Goal: Information Seeking & Learning: Learn about a topic

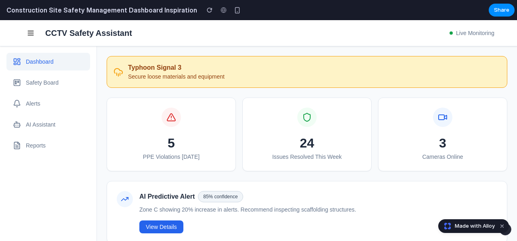
scroll to position [40, 0]
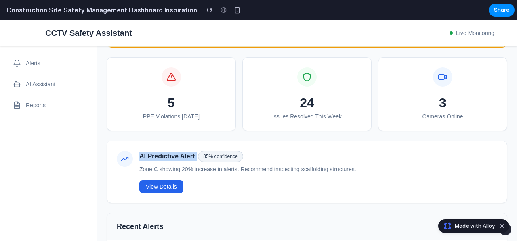
drag, startPoint x: 137, startPoint y: 155, endPoint x: 200, endPoint y: 156, distance: 63.0
click at [200, 156] on div "AI Predictive Alert 85 % confidence Zone C showing 20% increase in alerts. Reco…" at bounding box center [307, 172] width 380 height 42
click at [238, 167] on p "Zone C showing 20% increase in alerts. Recommend inspecting scaffolding structu…" at bounding box center [318, 169] width 358 height 8
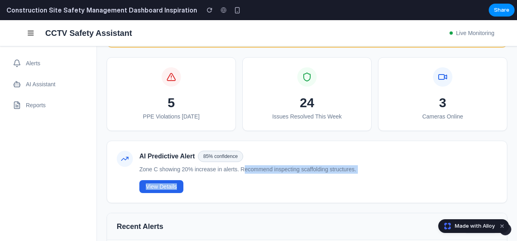
drag, startPoint x: 239, startPoint y: 170, endPoint x: 362, endPoint y: 180, distance: 123.1
click at [362, 180] on div "AI Predictive Alert 85 % confidence Zone C showing 20% increase in alerts. Reco…" at bounding box center [318, 172] width 358 height 42
click at [295, 170] on p "Zone C showing 20% increase in alerts. Recommend inspecting scaffolding structu…" at bounding box center [318, 169] width 358 height 8
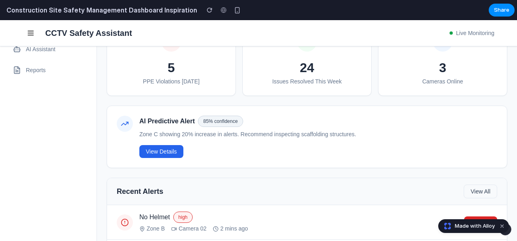
scroll to position [0, 0]
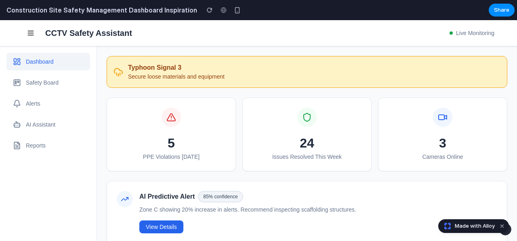
click at [48, 80] on button "Safety Board" at bounding box center [48, 83] width 84 height 18
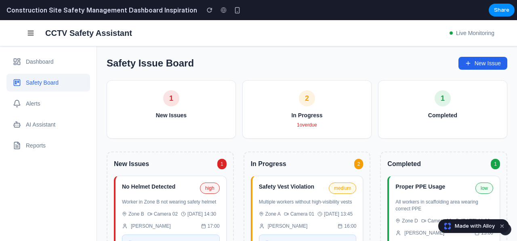
click at [33, 100] on button "Alerts" at bounding box center [48, 104] width 84 height 18
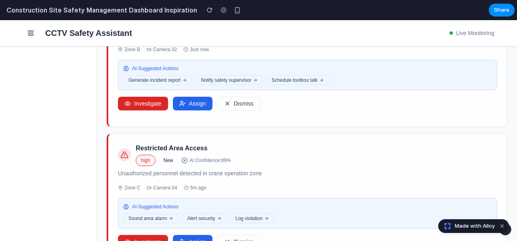
scroll to position [282, 0]
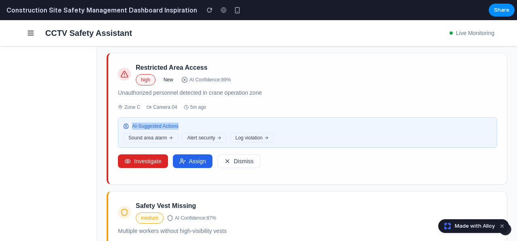
drag, startPoint x: 129, startPoint y: 123, endPoint x: 186, endPoint y: 122, distance: 57.3
click at [186, 123] on div "AI-Suggested Actions" at bounding box center [307, 126] width 368 height 7
click at [161, 123] on span "AI-Suggested Actions" at bounding box center [155, 126] width 46 height 7
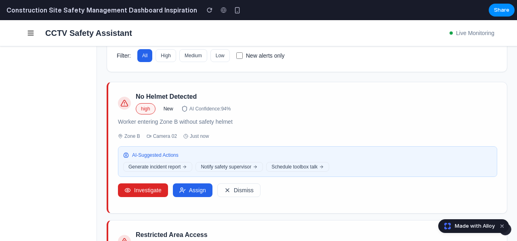
scroll to position [0, 0]
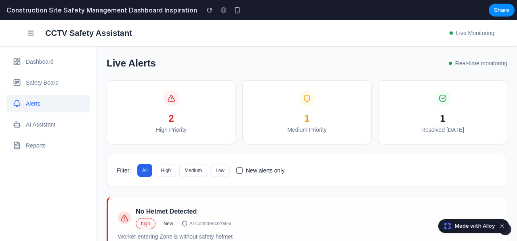
click at [40, 84] on button "Safety Board" at bounding box center [48, 83] width 84 height 18
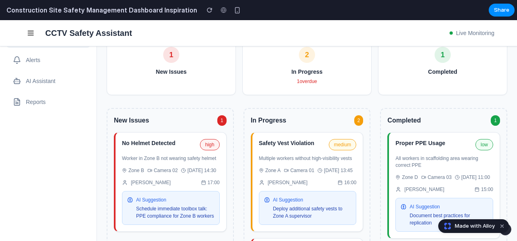
scroll to position [81, 0]
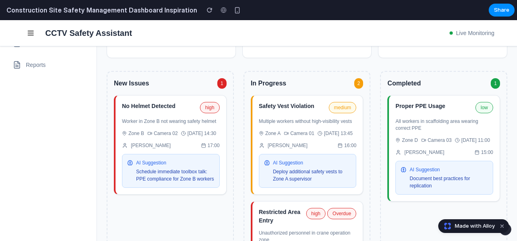
click at [172, 124] on div "No Helmet Detected high Worker in Zone B not wearing safety helmet Zone B Camer…" at bounding box center [170, 145] width 113 height 100
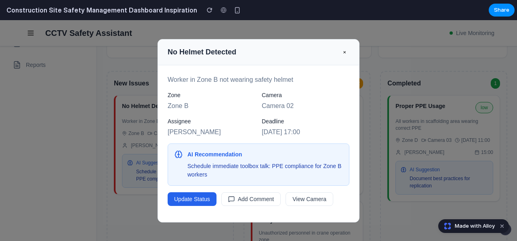
click at [343, 52] on button "×" at bounding box center [344, 52] width 10 height 13
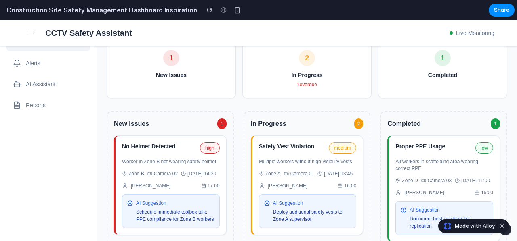
scroll to position [0, 0]
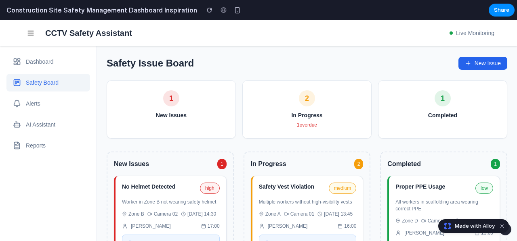
click at [56, 146] on button "Reports" at bounding box center [48, 146] width 84 height 18
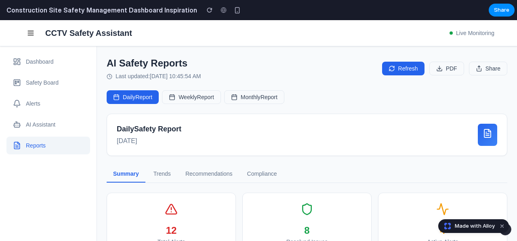
click at [202, 97] on button "Weekly Report" at bounding box center [191, 97] width 59 height 14
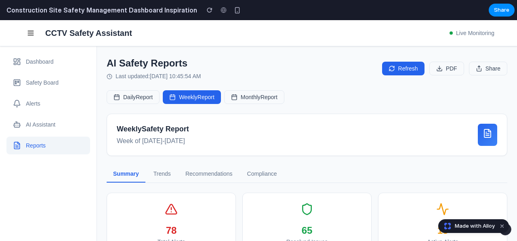
click at [242, 96] on button "Monthly Report" at bounding box center [254, 97] width 60 height 14
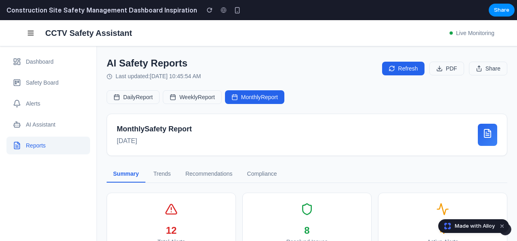
click at [127, 98] on button "Daily Report" at bounding box center [133, 97] width 53 height 14
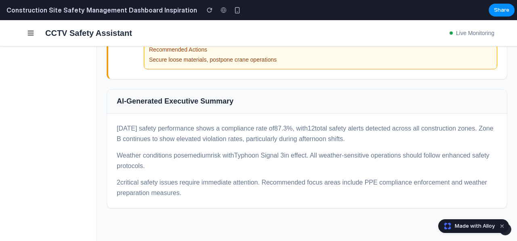
scroll to position [278, 0]
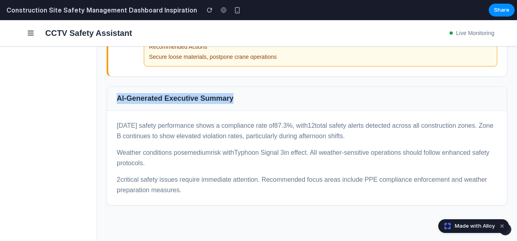
drag, startPoint x: 118, startPoint y: 95, endPoint x: 245, endPoint y: 85, distance: 127.9
click at [245, 87] on div "AI-Generated Executive Summary" at bounding box center [307, 99] width 400 height 24
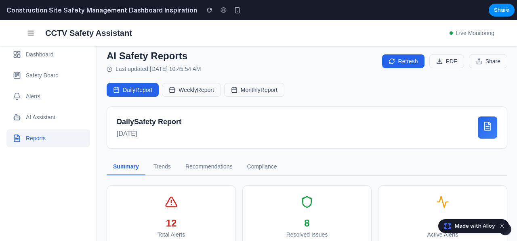
scroll to position [0, 0]
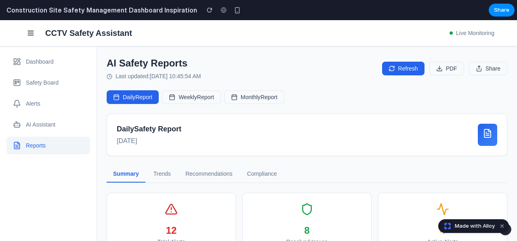
click at [160, 169] on button "Trends" at bounding box center [162, 174] width 30 height 17
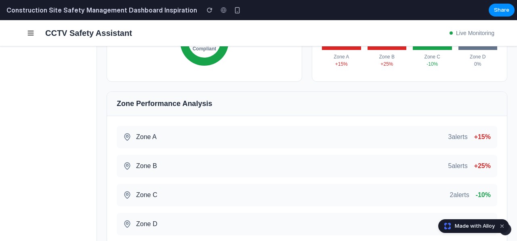
scroll to position [242, 0]
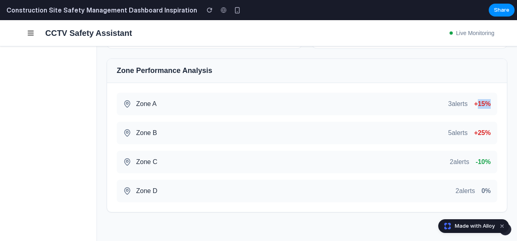
drag, startPoint x: 472, startPoint y: 99, endPoint x: 489, endPoint y: 130, distance: 35.7
click at [492, 102] on div "Zone A 3 alerts +15% Zone B 5 alerts +25% Zone C 2 alerts -10% Zone D 2 alerts …" at bounding box center [307, 147] width 400 height 129
drag, startPoint x: 466, startPoint y: 158, endPoint x: 492, endPoint y: 163, distance: 27.1
click at [492, 163] on div "Zone A 3 alerts +15% Zone B 5 alerts +25% Zone C 2 alerts -10% Zone D 2 alerts …" at bounding box center [307, 147] width 400 height 129
click at [321, 133] on div "Zone B 5 alerts +25%" at bounding box center [307, 133] width 380 height 23
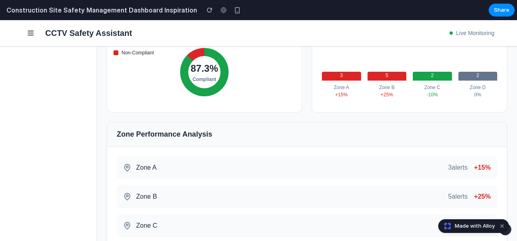
scroll to position [81, 0]
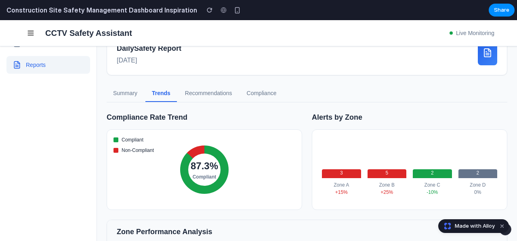
click at [217, 94] on button "Recommendations" at bounding box center [208, 93] width 60 height 17
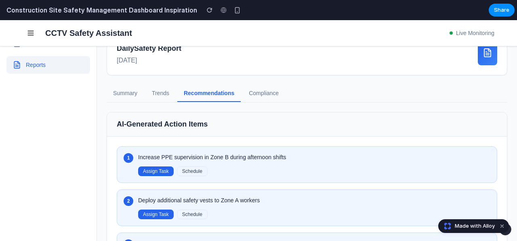
click at [162, 99] on button "Trends" at bounding box center [160, 93] width 30 height 17
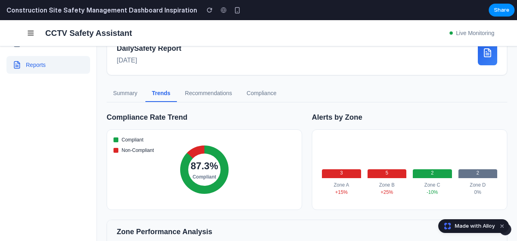
click at [198, 96] on button "Recommendations" at bounding box center [208, 93] width 60 height 17
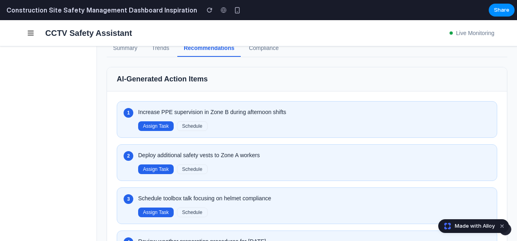
scroll to position [161, 0]
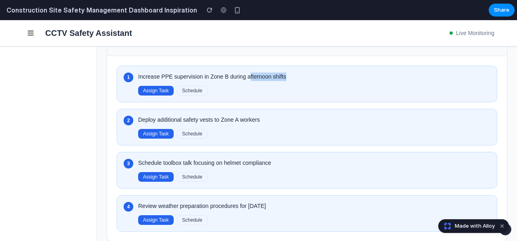
drag, startPoint x: 245, startPoint y: 76, endPoint x: 283, endPoint y: 79, distance: 38.4
click at [283, 79] on p "Increase PPE supervision in Zone B during afternoon shifts" at bounding box center [314, 77] width 352 height 8
drag, startPoint x: 227, startPoint y: 74, endPoint x: 234, endPoint y: 73, distance: 6.6
click at [233, 73] on p "Increase PPE supervision in Zone B during afternoon shifts" at bounding box center [314, 77] width 352 height 8
click at [168, 73] on p "Increase PPE supervision in Zone B during afternoon shifts" at bounding box center [314, 77] width 352 height 8
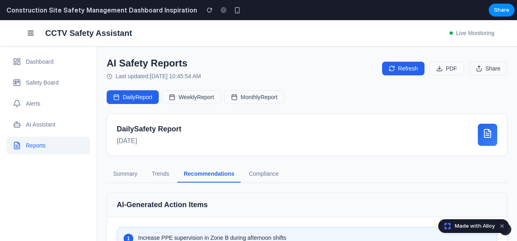
scroll to position [0, 0]
click at [268, 172] on button "Compliance" at bounding box center [263, 174] width 43 height 17
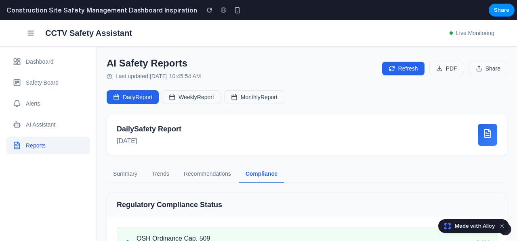
click at [52, 120] on button "AI Assistant" at bounding box center [48, 125] width 84 height 18
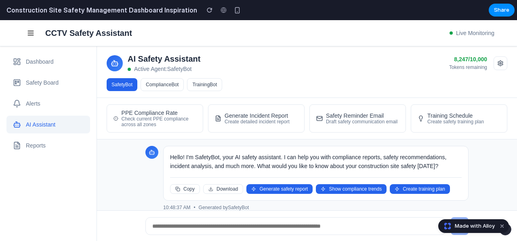
scroll to position [44, 0]
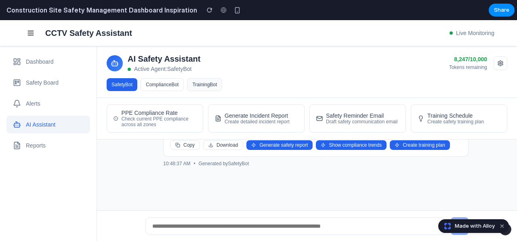
click at [208, 85] on button "TrainingBot" at bounding box center [204, 84] width 35 height 13
click at [164, 85] on button "ComplianceBot" at bounding box center [162, 84] width 43 height 13
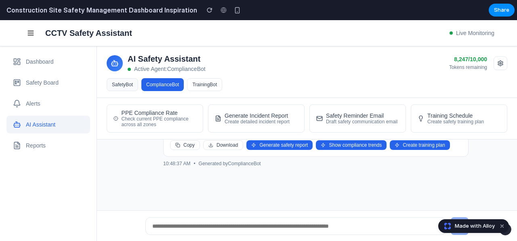
click at [119, 81] on button "SafetyBot" at bounding box center [122, 84] width 31 height 13
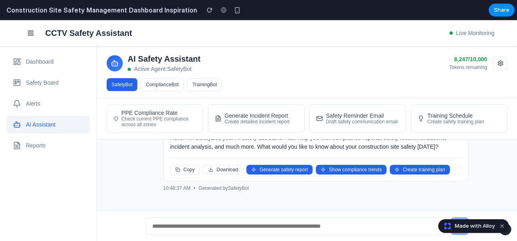
scroll to position [0, 0]
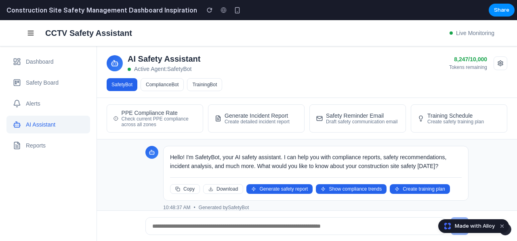
click at [243, 223] on input "text" at bounding box center [295, 227] width 300 height 18
click at [360, 120] on div "Draft safety communication email" at bounding box center [361, 122] width 71 height 6
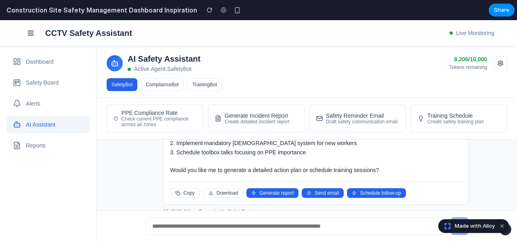
scroll to position [335, 0]
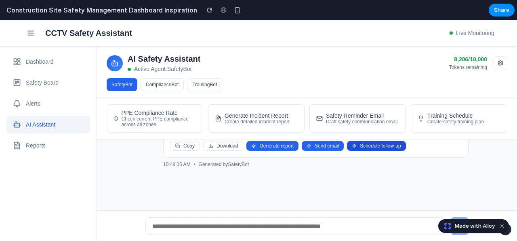
click at [364, 146] on button "Schedule follow-up" at bounding box center [376, 146] width 59 height 10
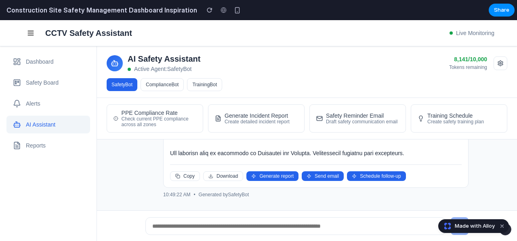
scroll to position [754, 0]
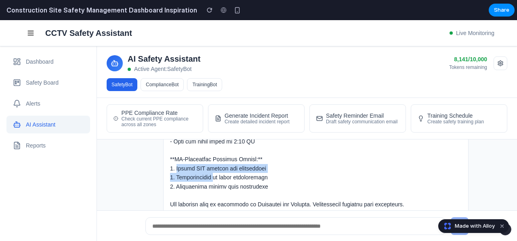
drag, startPoint x: 169, startPoint y: 164, endPoint x: 210, endPoint y: 175, distance: 42.6
click at [210, 175] on div at bounding box center [315, 6] width 291 height 407
click at [193, 170] on div at bounding box center [315, 6] width 291 height 407
click at [73, 60] on button "Dashboard" at bounding box center [48, 62] width 84 height 18
